Goal: Transaction & Acquisition: Purchase product/service

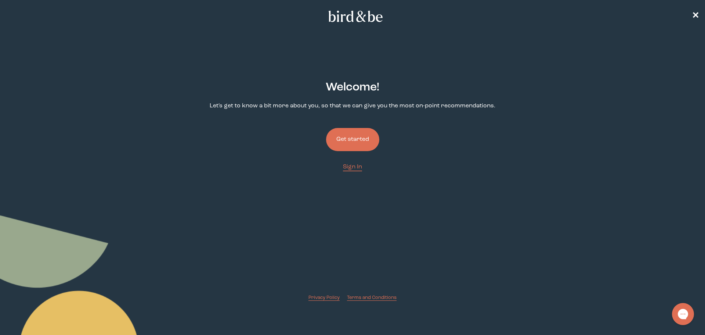
click at [372, 141] on button "Get started" at bounding box center [352, 139] width 53 height 23
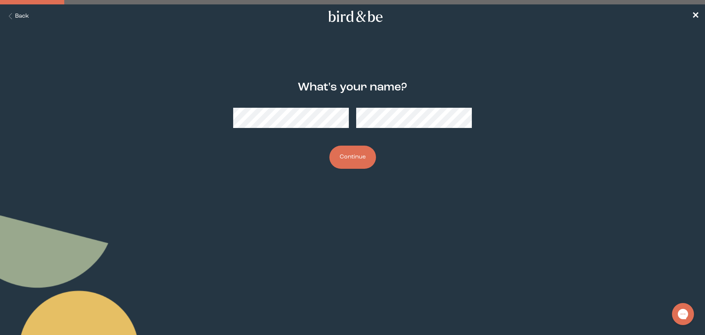
click at [330, 145] on button "Continue" at bounding box center [353, 156] width 47 height 23
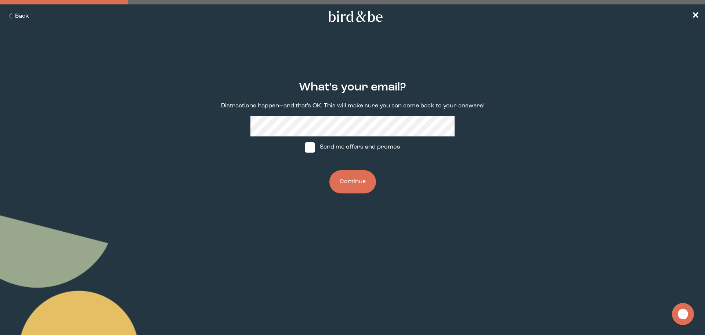
click at [348, 181] on button "Continue" at bounding box center [353, 181] width 47 height 23
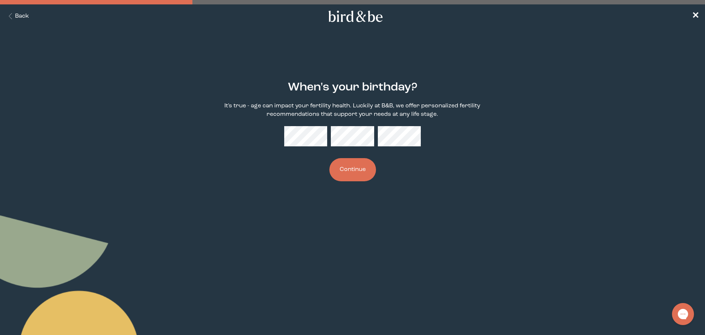
click at [355, 170] on button "Continue" at bounding box center [353, 169] width 47 height 23
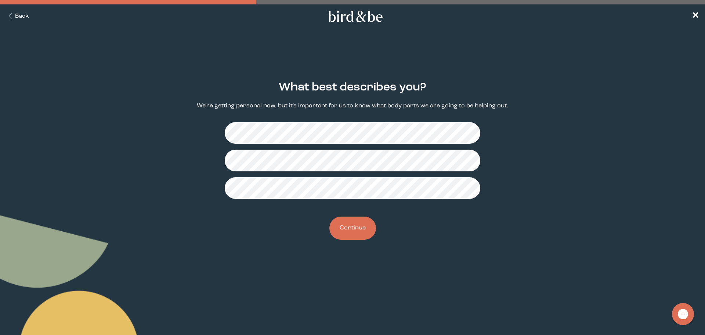
click at [366, 222] on button "Continue" at bounding box center [353, 227] width 47 height 23
click at [353, 230] on button "Continue" at bounding box center [353, 227] width 47 height 23
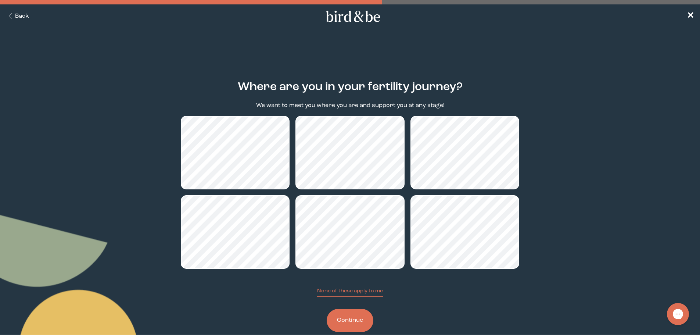
click at [363, 326] on button "Continue" at bounding box center [350, 320] width 47 height 23
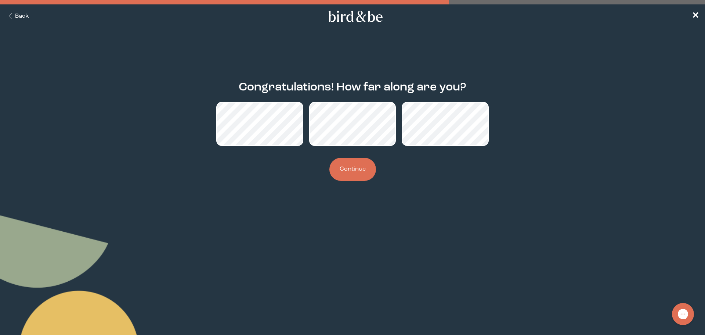
click at [359, 168] on button "Continue" at bounding box center [353, 169] width 47 height 23
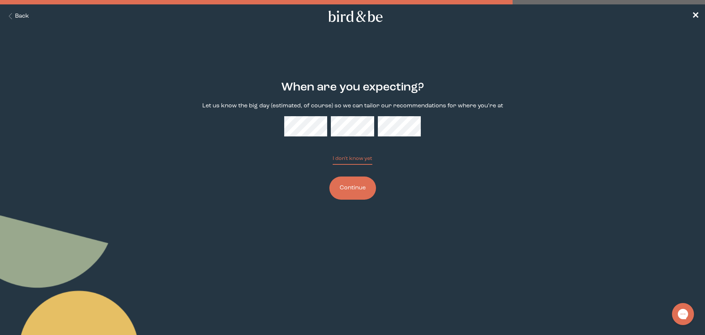
click at [349, 198] on button "Continue" at bounding box center [353, 187] width 47 height 23
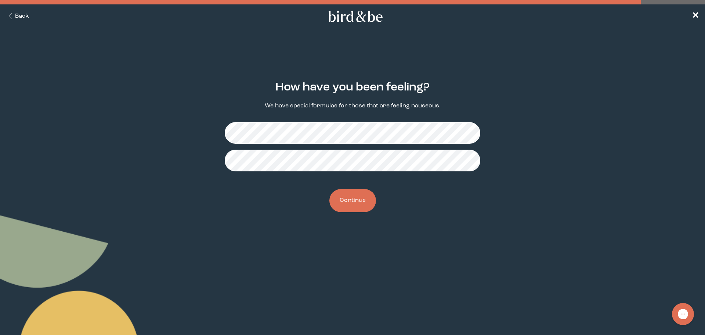
click at [367, 216] on div "How have you been feeling? We have special formulas for those that are feeling …" at bounding box center [352, 146] width 341 height 155
click at [364, 201] on button "Continue" at bounding box center [353, 200] width 47 height 23
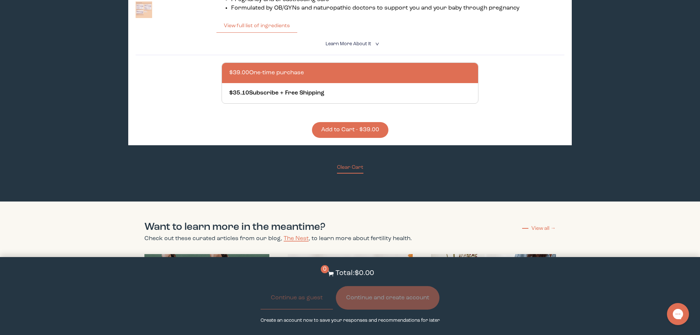
scroll to position [514, 0]
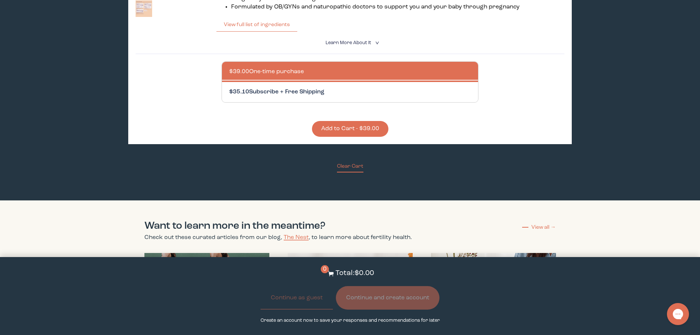
click at [306, 82] on div at bounding box center [357, 92] width 256 height 20
click at [229, 87] on input "$35.10 Subscribe + Free Shipping" at bounding box center [229, 87] width 0 height 0
radio input "true"
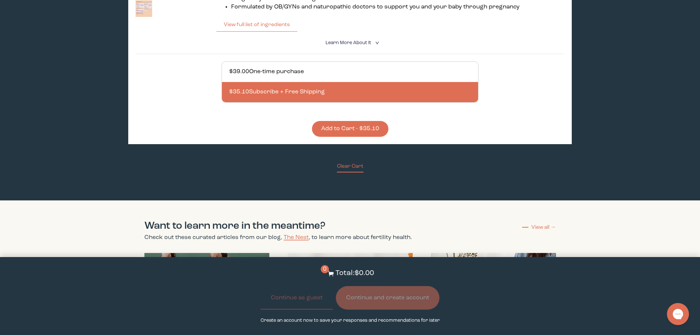
click at [364, 121] on button "Add to Cart - $35.10" at bounding box center [350, 129] width 76 height 16
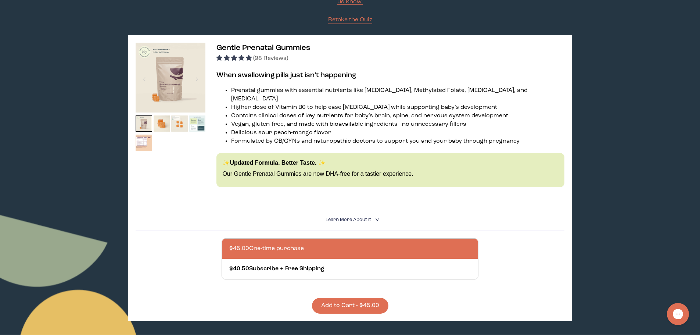
scroll to position [0, 0]
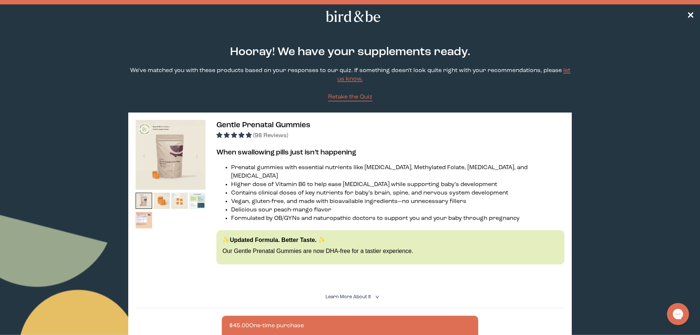
drag, startPoint x: 667, startPoint y: 120, endPoint x: 671, endPoint y: 29, distance: 91.2
click at [684, 14] on nav "✕" at bounding box center [350, 16] width 700 height 24
click at [690, 18] on span "✕" at bounding box center [690, 16] width 7 height 9
